Goal: Task Accomplishment & Management: Use online tool/utility

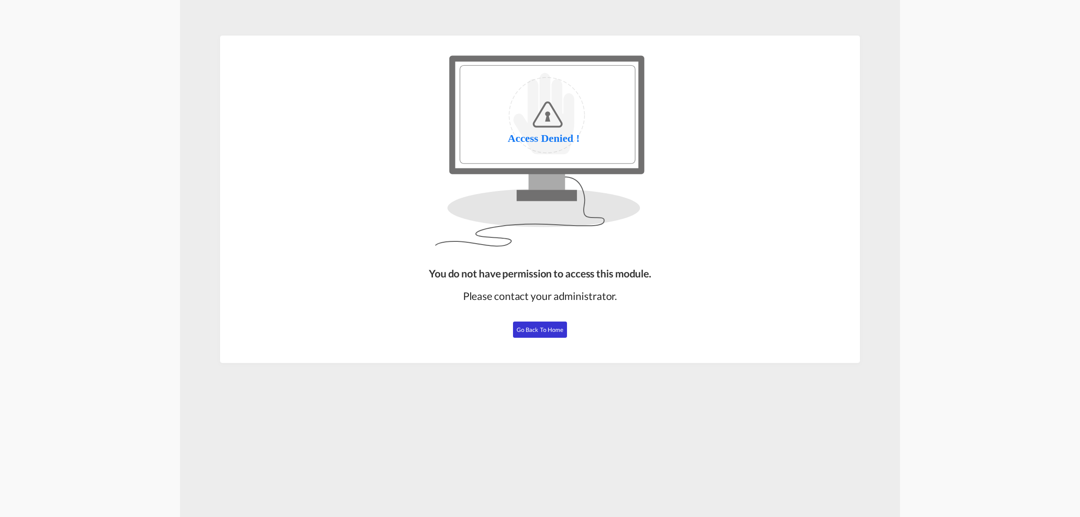
click at [559, 324] on button "Go Back to Home" at bounding box center [540, 329] width 54 height 16
